Goal: Information Seeking & Learning: Learn about a topic

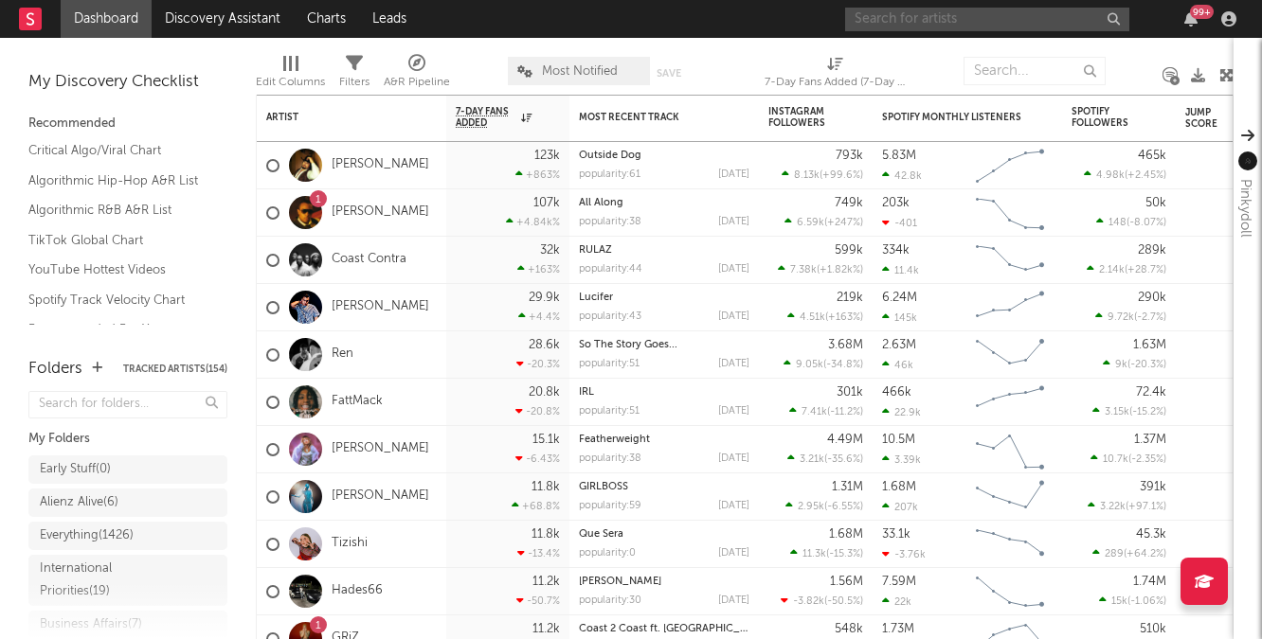
click at [930, 21] on input "text" at bounding box center [987, 20] width 284 height 24
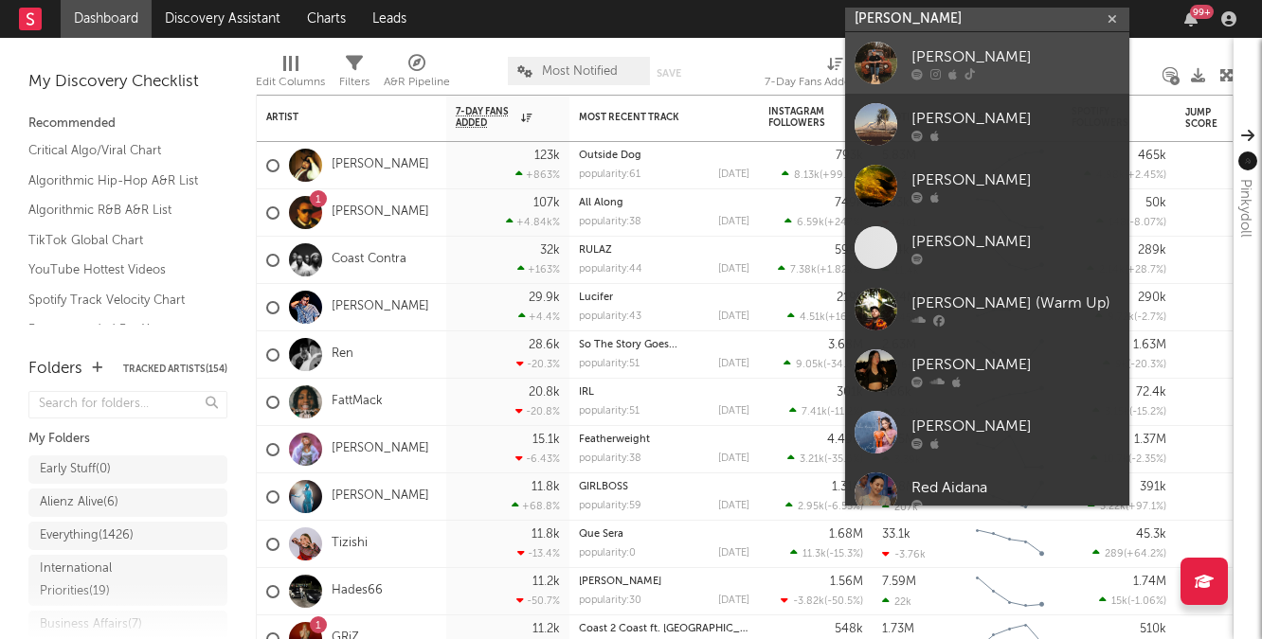
type input "[PERSON_NAME]"
click at [967, 60] on div "[PERSON_NAME]" at bounding box center [1015, 56] width 208 height 23
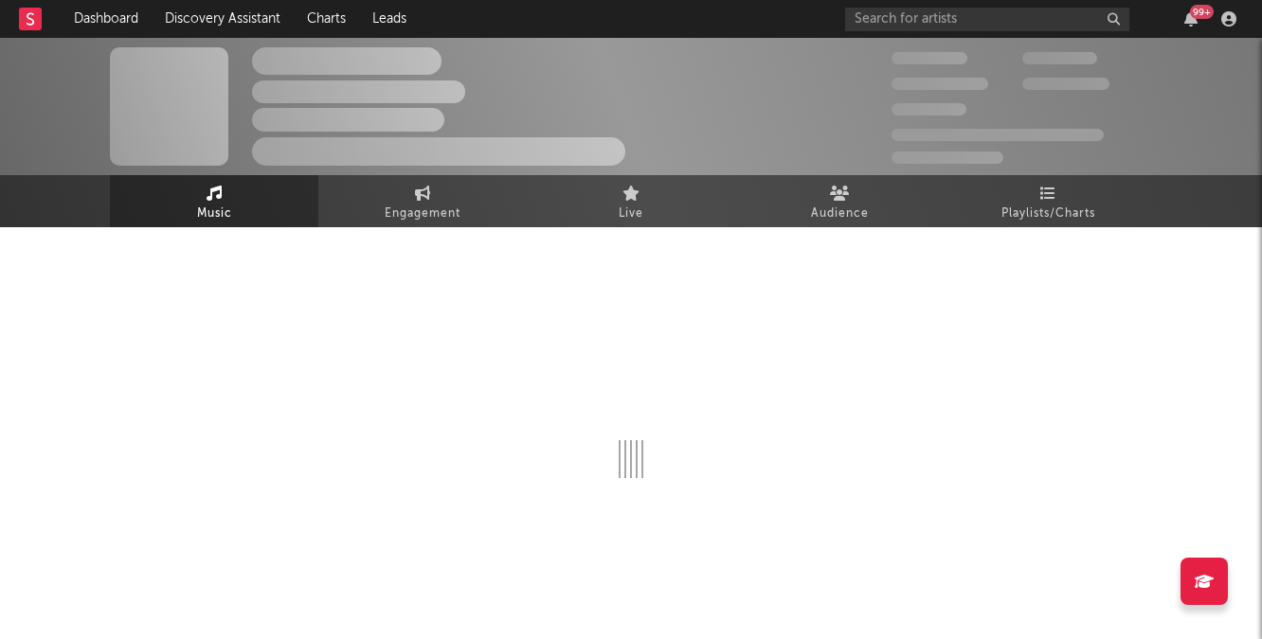
select select "1w"
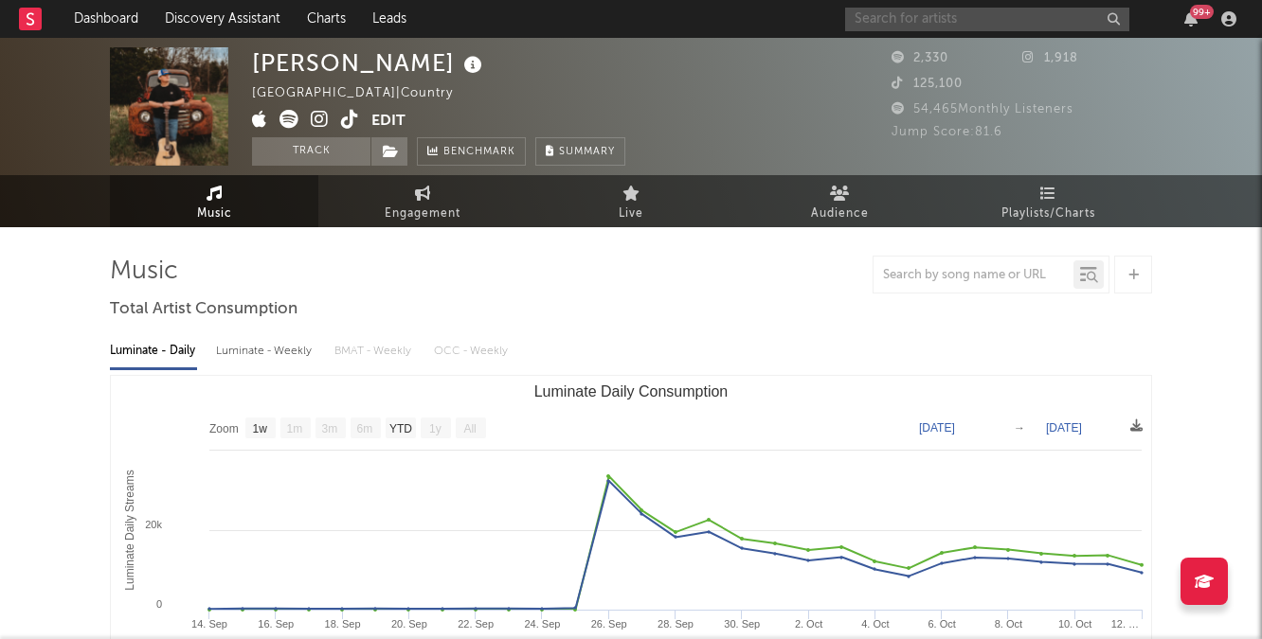
click at [934, 18] on input "text" at bounding box center [987, 20] width 284 height 24
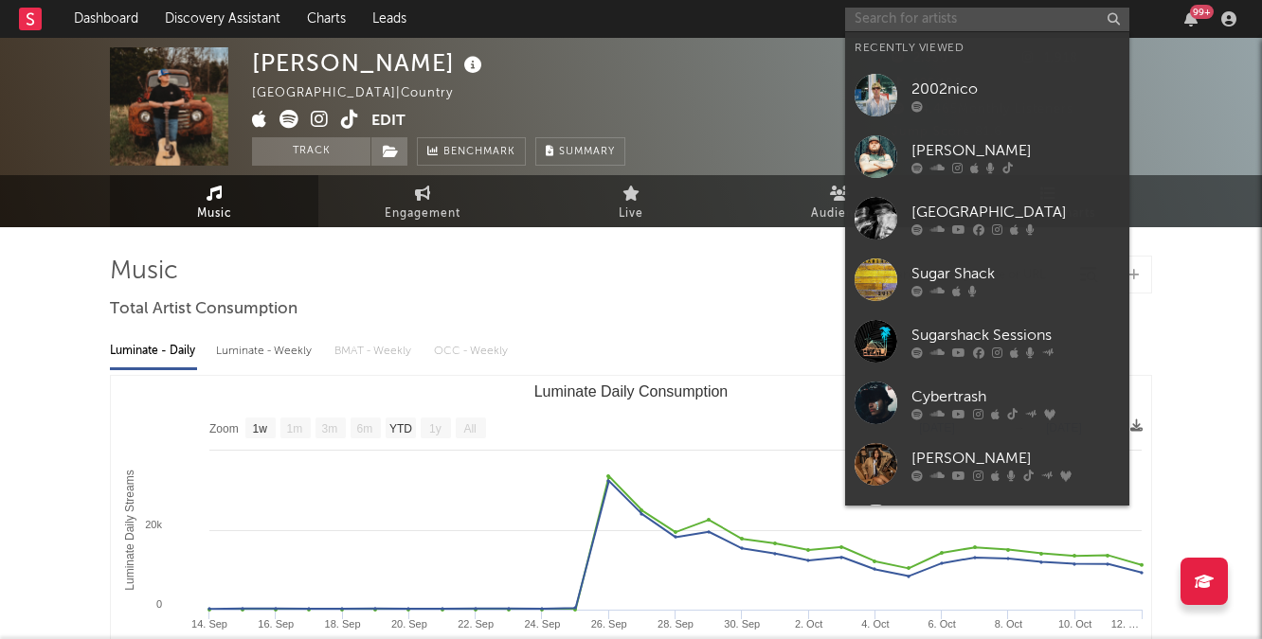
type input "6"
